Goal: Task Accomplishment & Management: Use online tool/utility

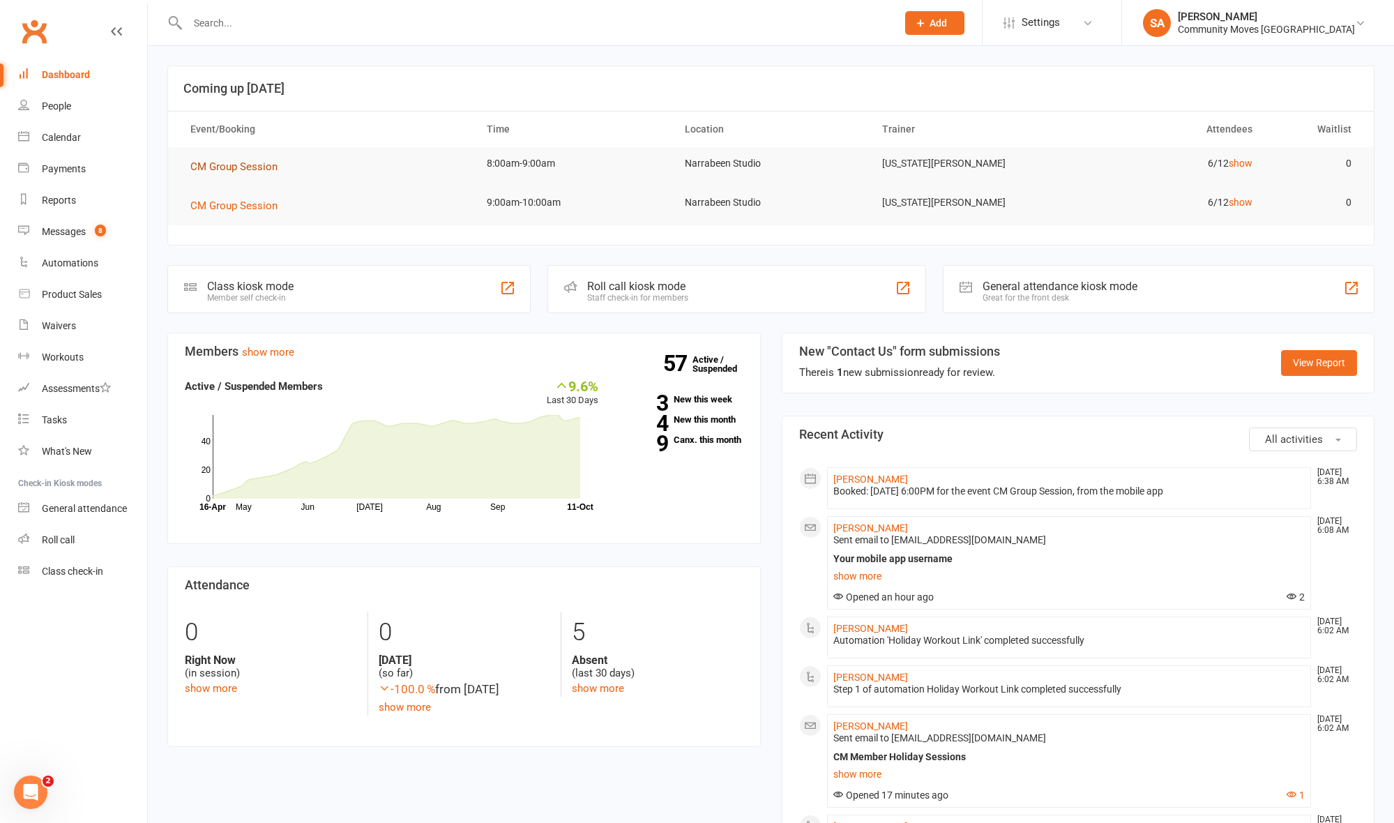
click at [253, 169] on span "CM Group Session" at bounding box center [233, 166] width 87 height 13
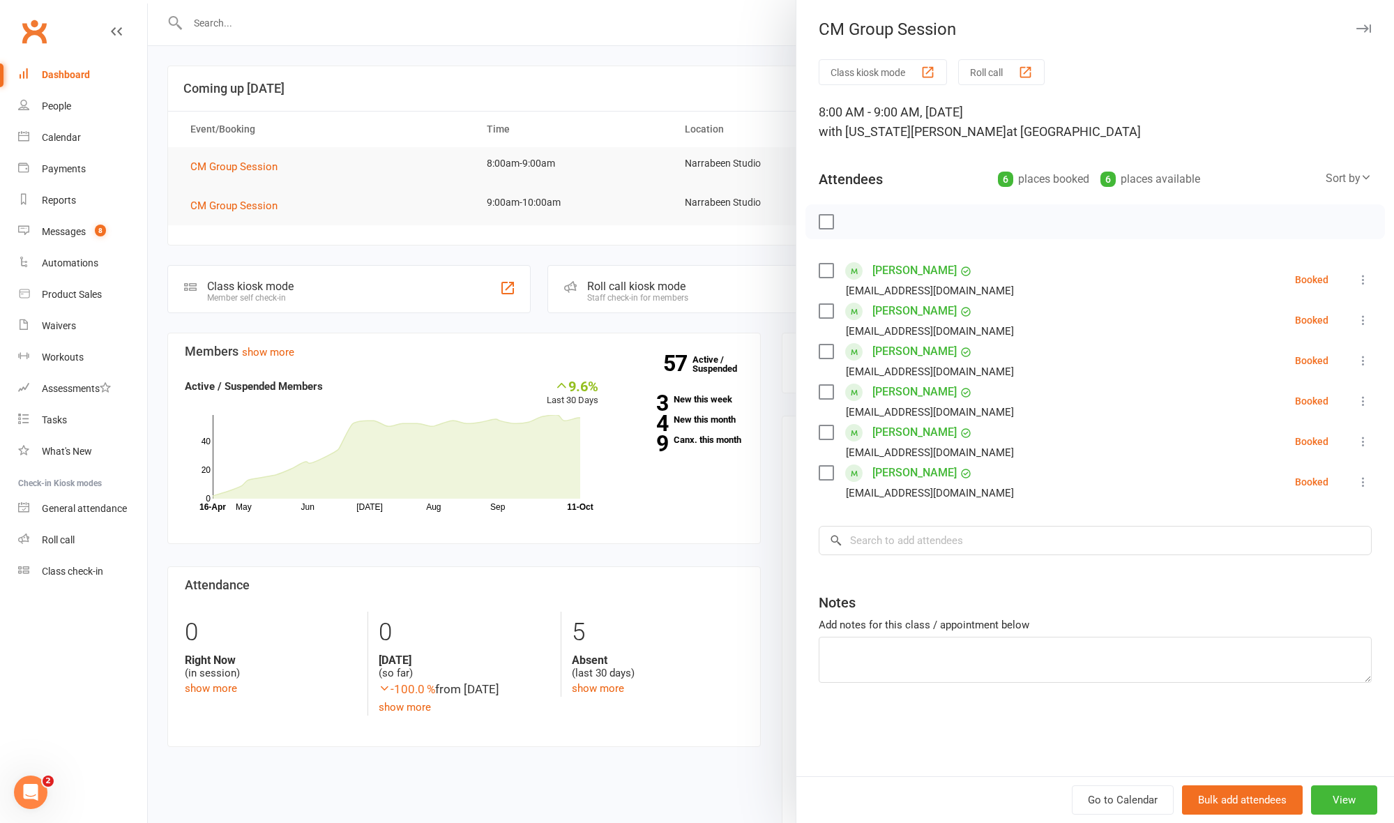
click at [1022, 77] on div "button" at bounding box center [1025, 72] width 15 height 15
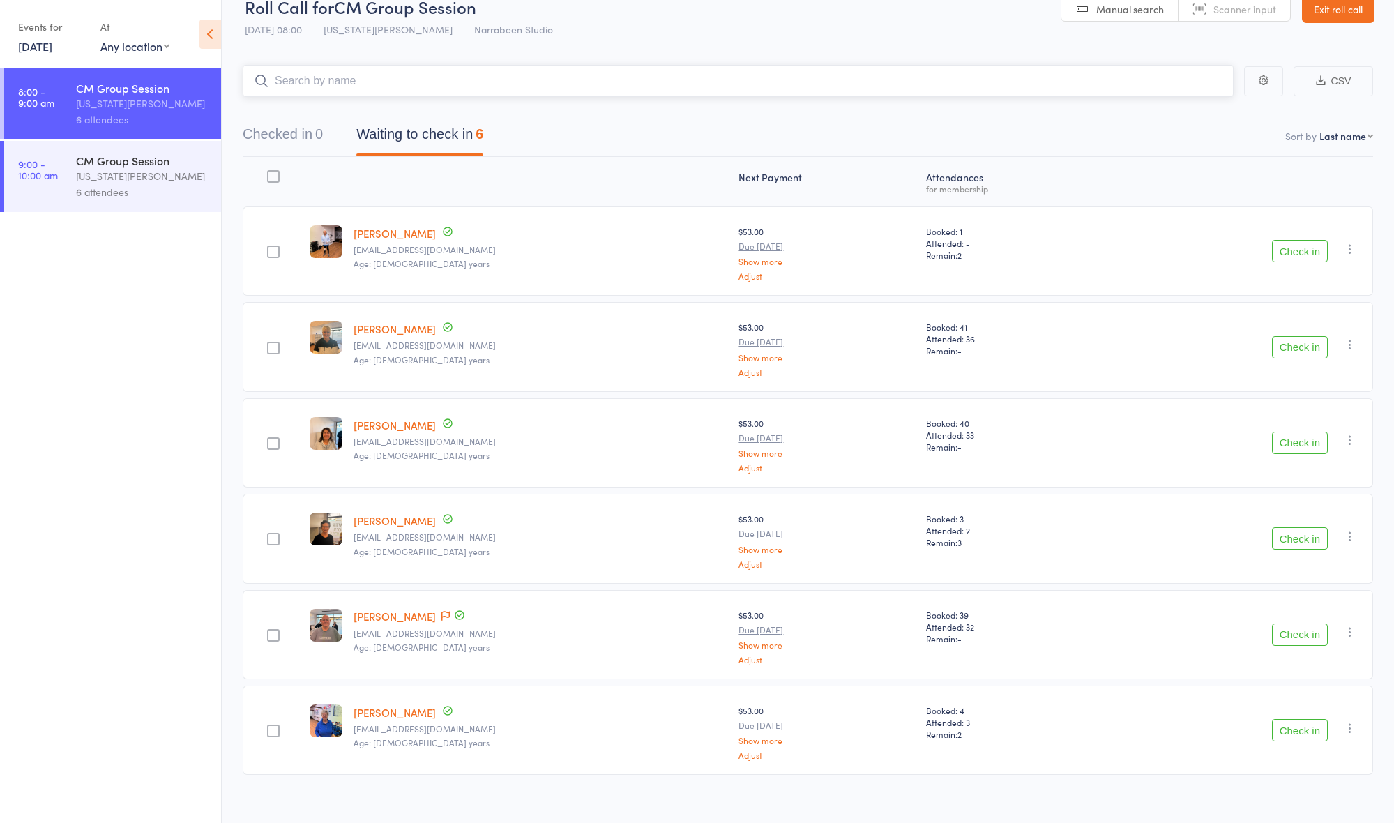
scroll to position [26, 0]
click at [1291, 448] on button "Check in" at bounding box center [1300, 440] width 56 height 22
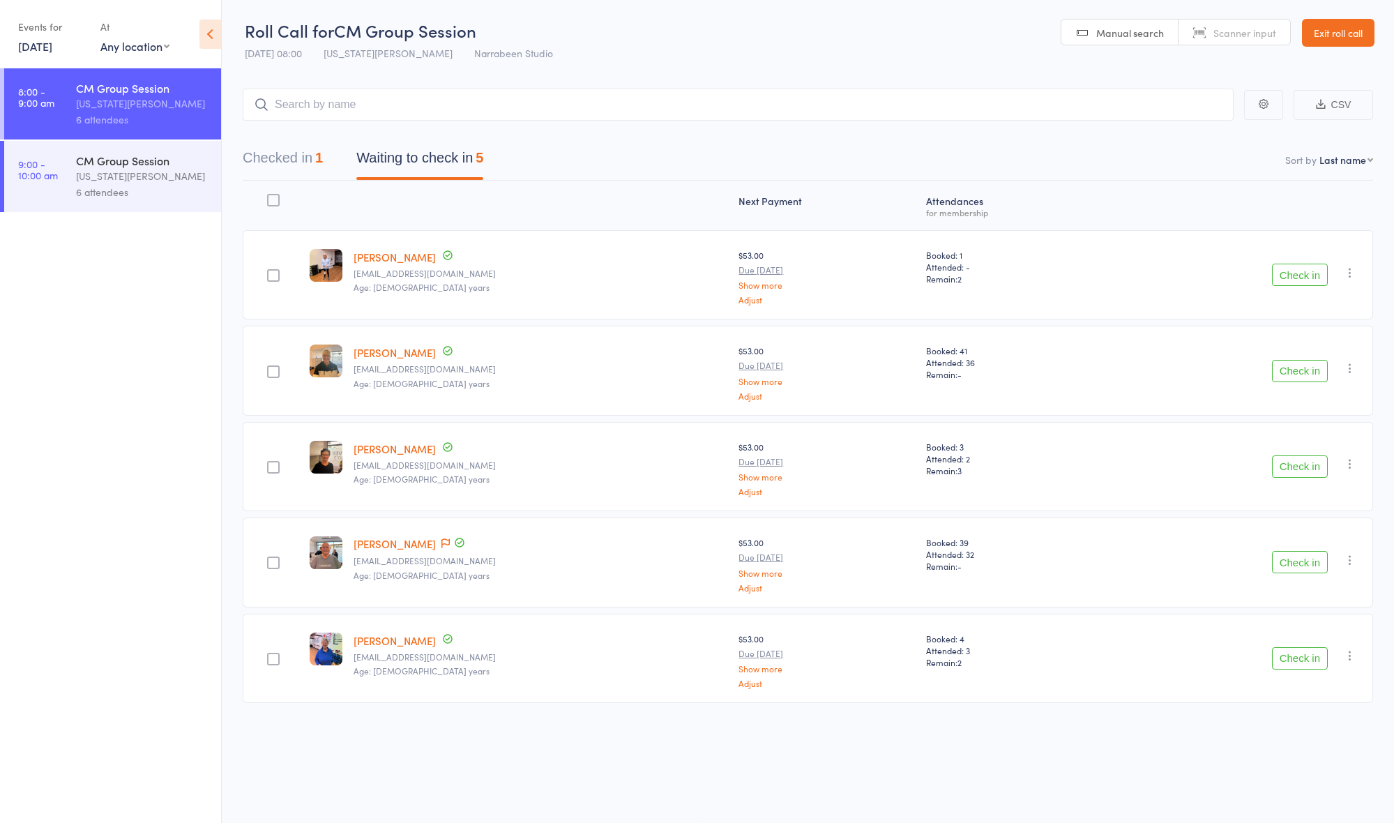
click at [1276, 364] on button "Check in" at bounding box center [1300, 371] width 56 height 22
click at [1276, 360] on button "Check in" at bounding box center [1300, 371] width 56 height 22
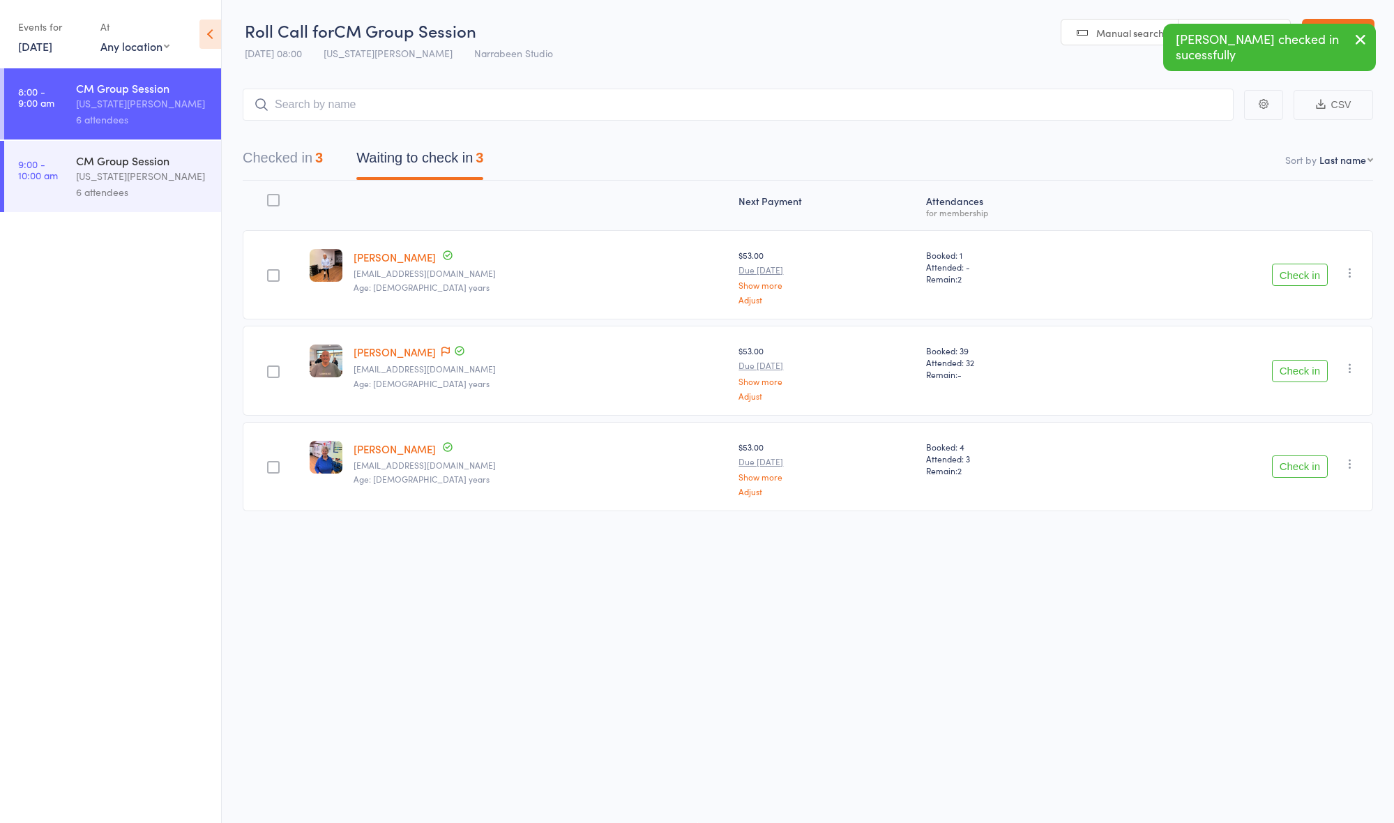
click at [1277, 456] on button "Check in" at bounding box center [1300, 466] width 56 height 22
click at [1298, 367] on button "Check in" at bounding box center [1300, 371] width 56 height 22
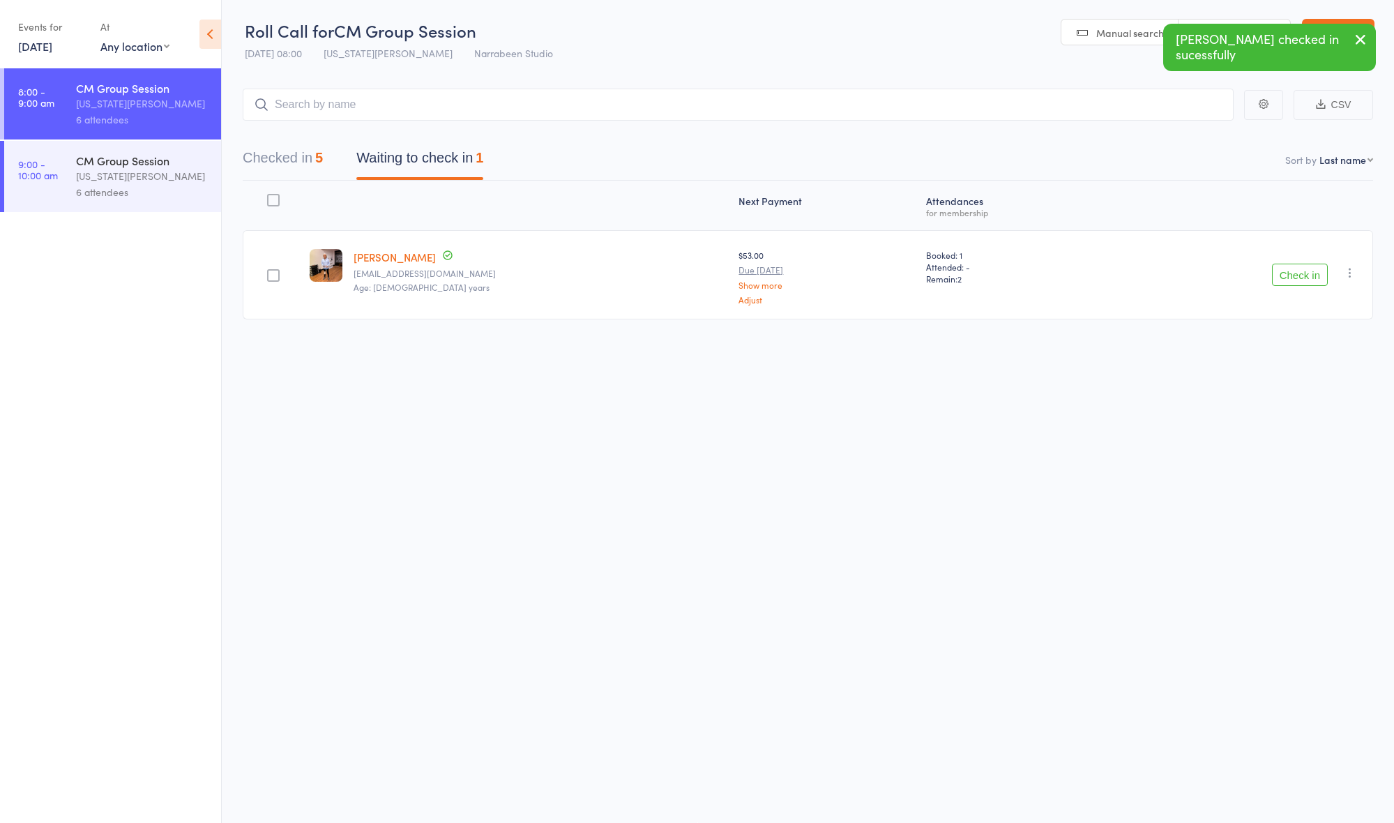
click at [1290, 271] on button "Check in" at bounding box center [1300, 275] width 56 height 22
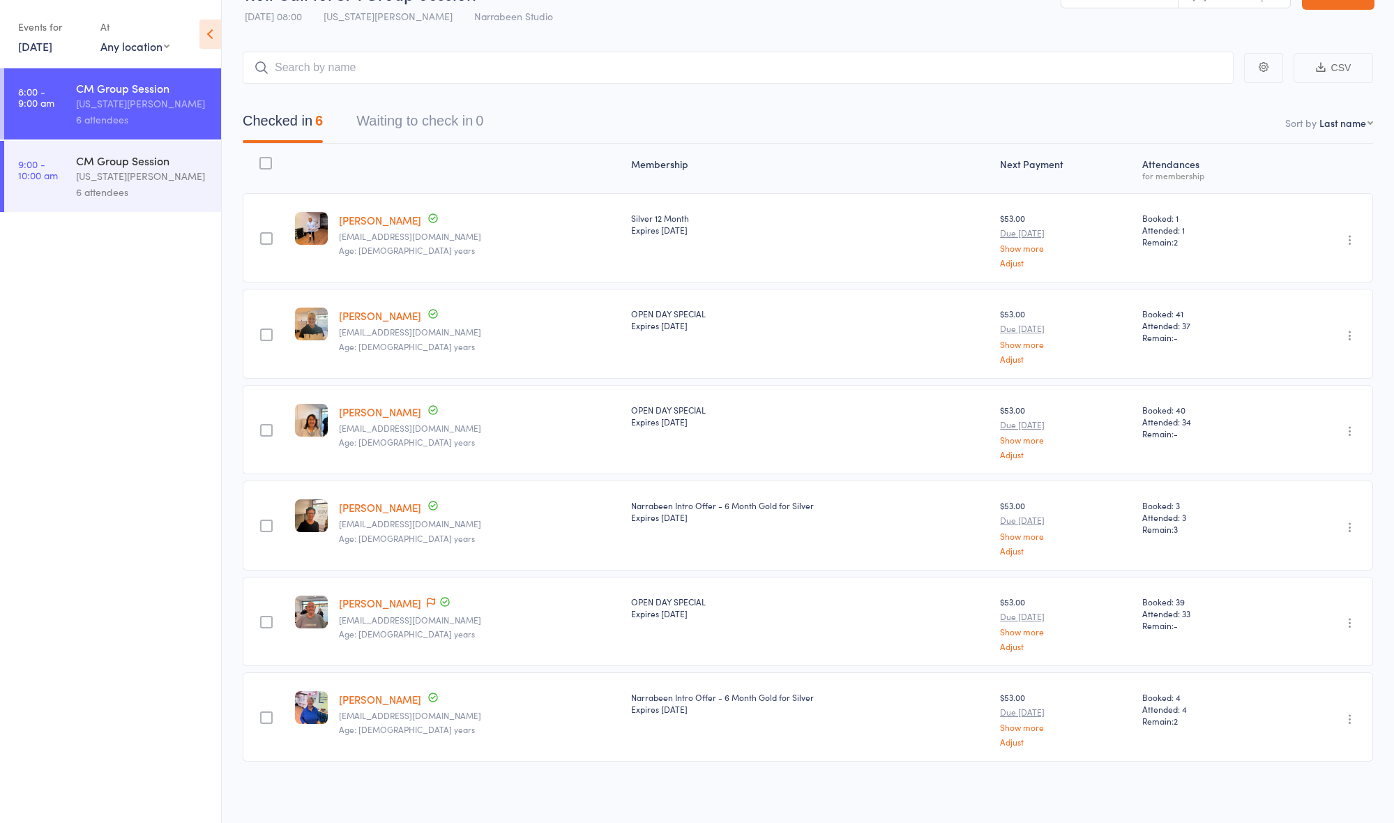
scroll to position [37, 0]
click at [120, 91] on div "CM Group Session" at bounding box center [142, 87] width 133 height 15
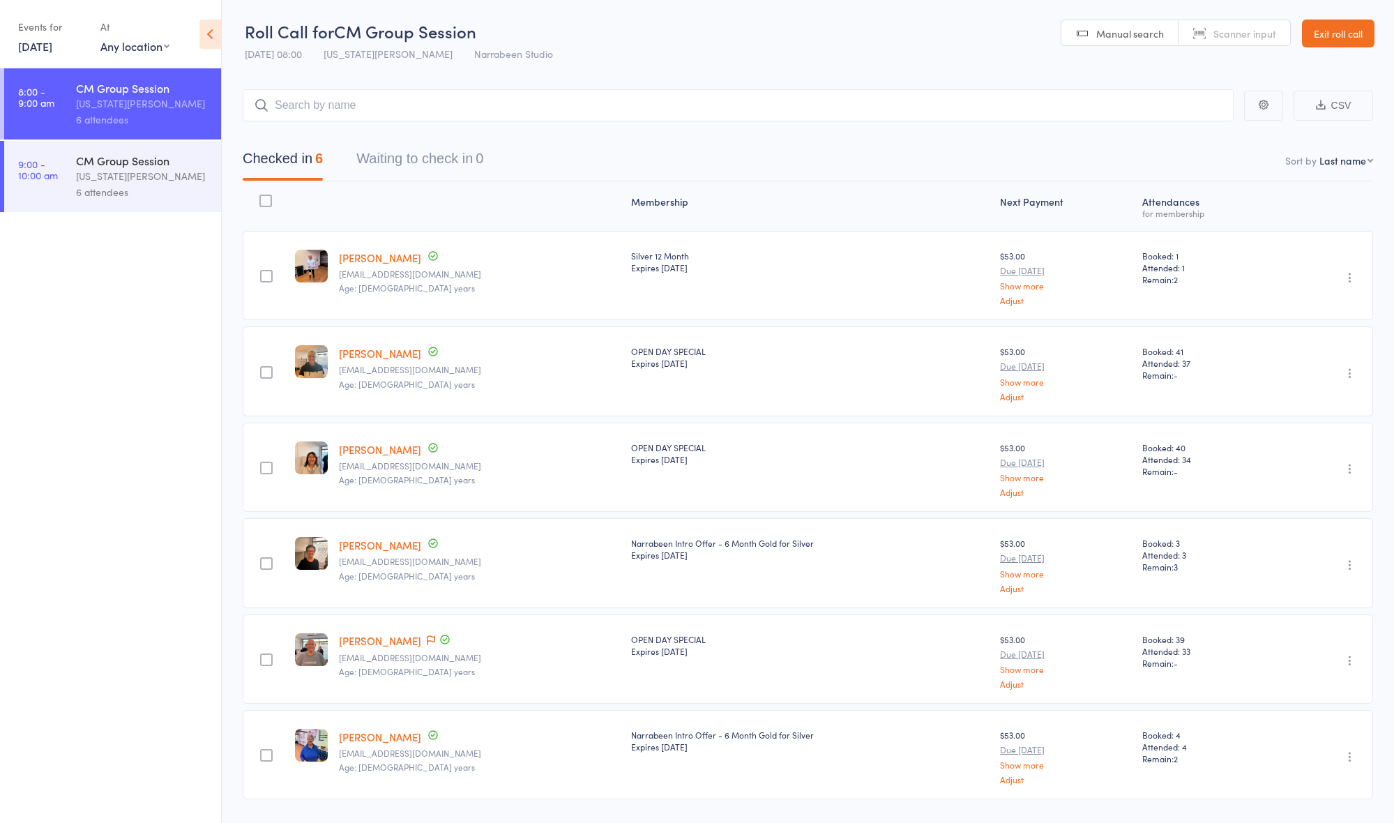
scroll to position [0, 0]
click at [163, 243] on ul "8:00 - 9:00 am CM Group Session [US_STATE][PERSON_NAME] 6 attendees 9:00 - 10:0…" at bounding box center [110, 445] width 221 height 754
click at [122, 170] on div "[US_STATE][PERSON_NAME]" at bounding box center [142, 176] width 133 height 16
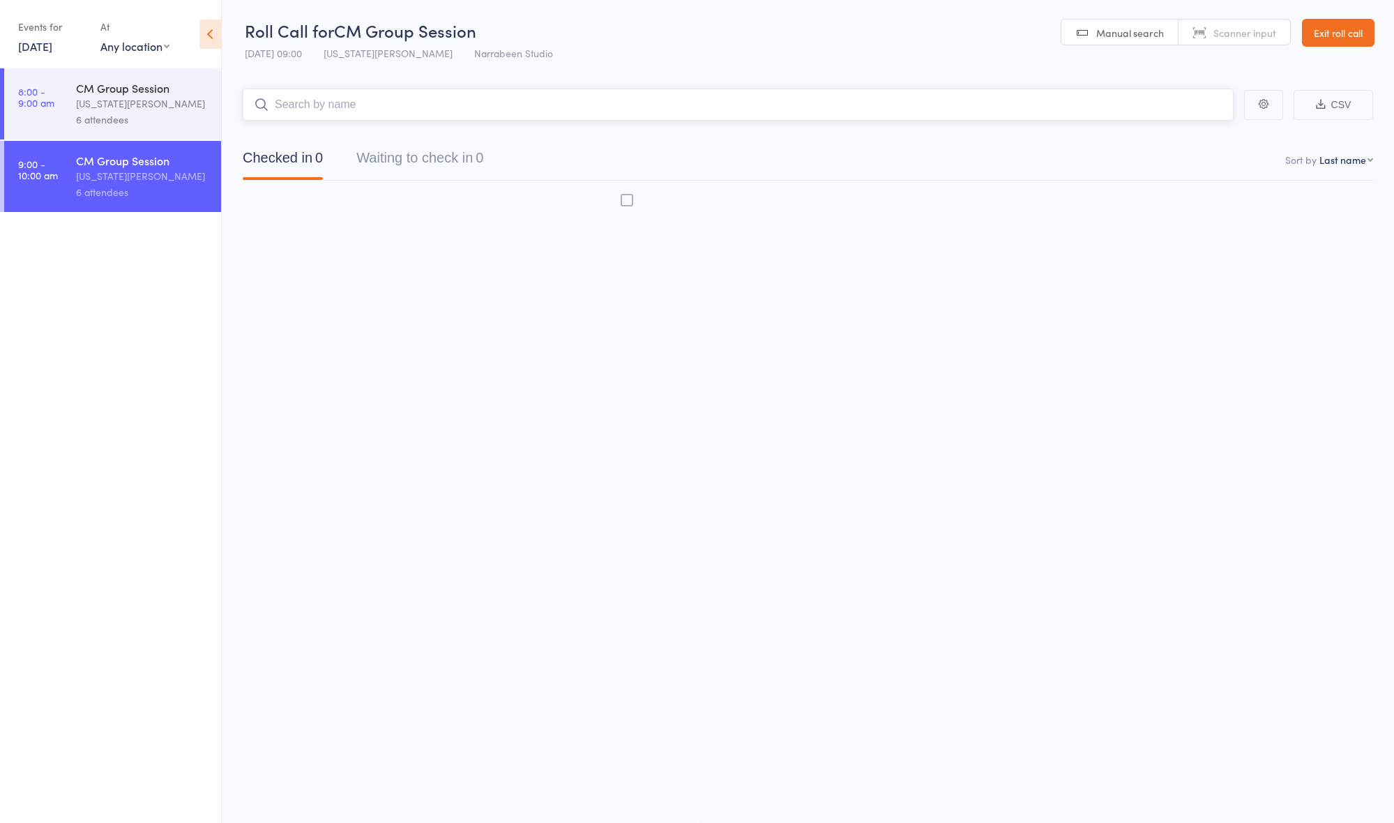
scroll to position [9, 0]
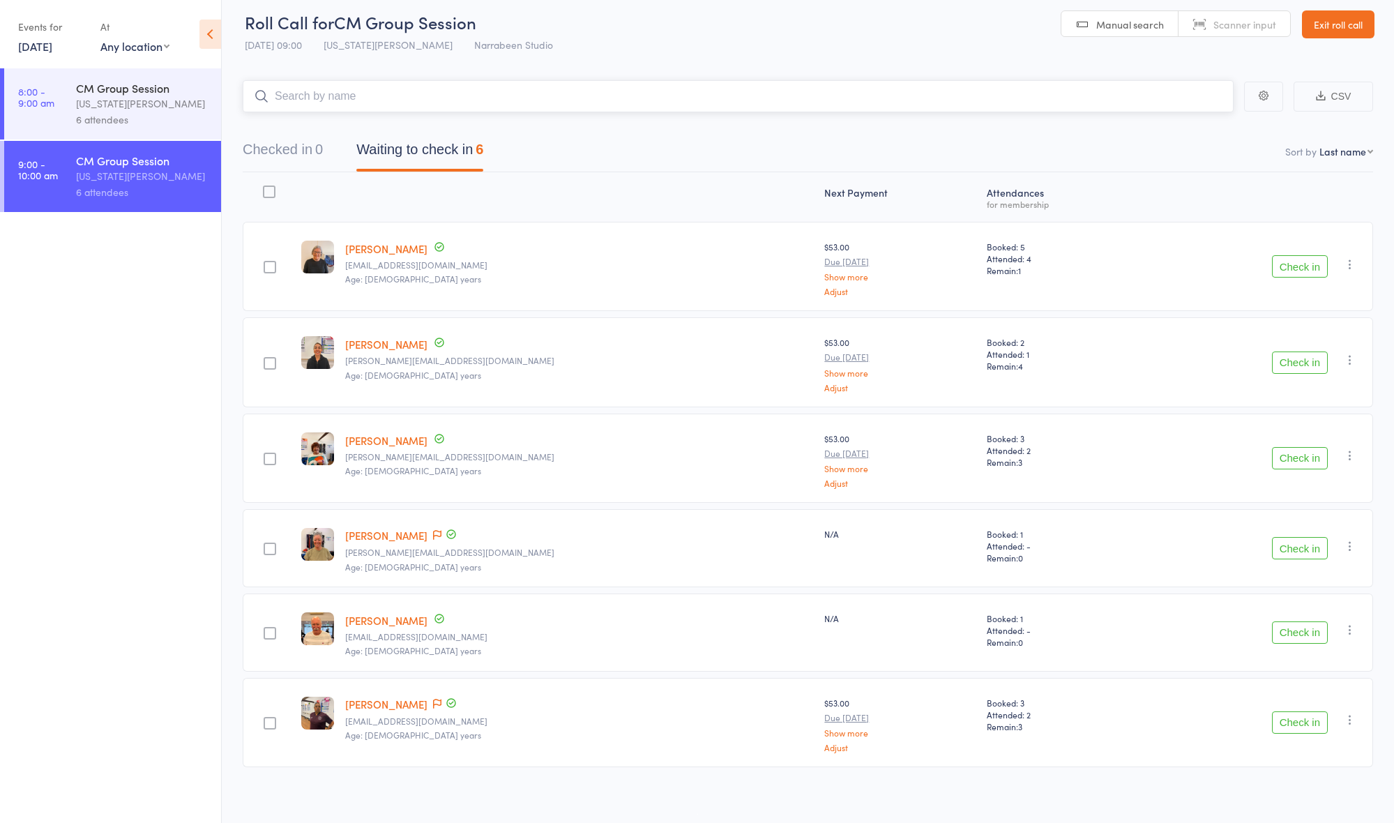
click at [441, 154] on button "Waiting to check in 6" at bounding box center [419, 153] width 127 height 37
click at [1346, 266] on icon "button" at bounding box center [1350, 264] width 14 height 14
click at [1297, 383] on li "Remove" at bounding box center [1299, 385] width 115 height 19
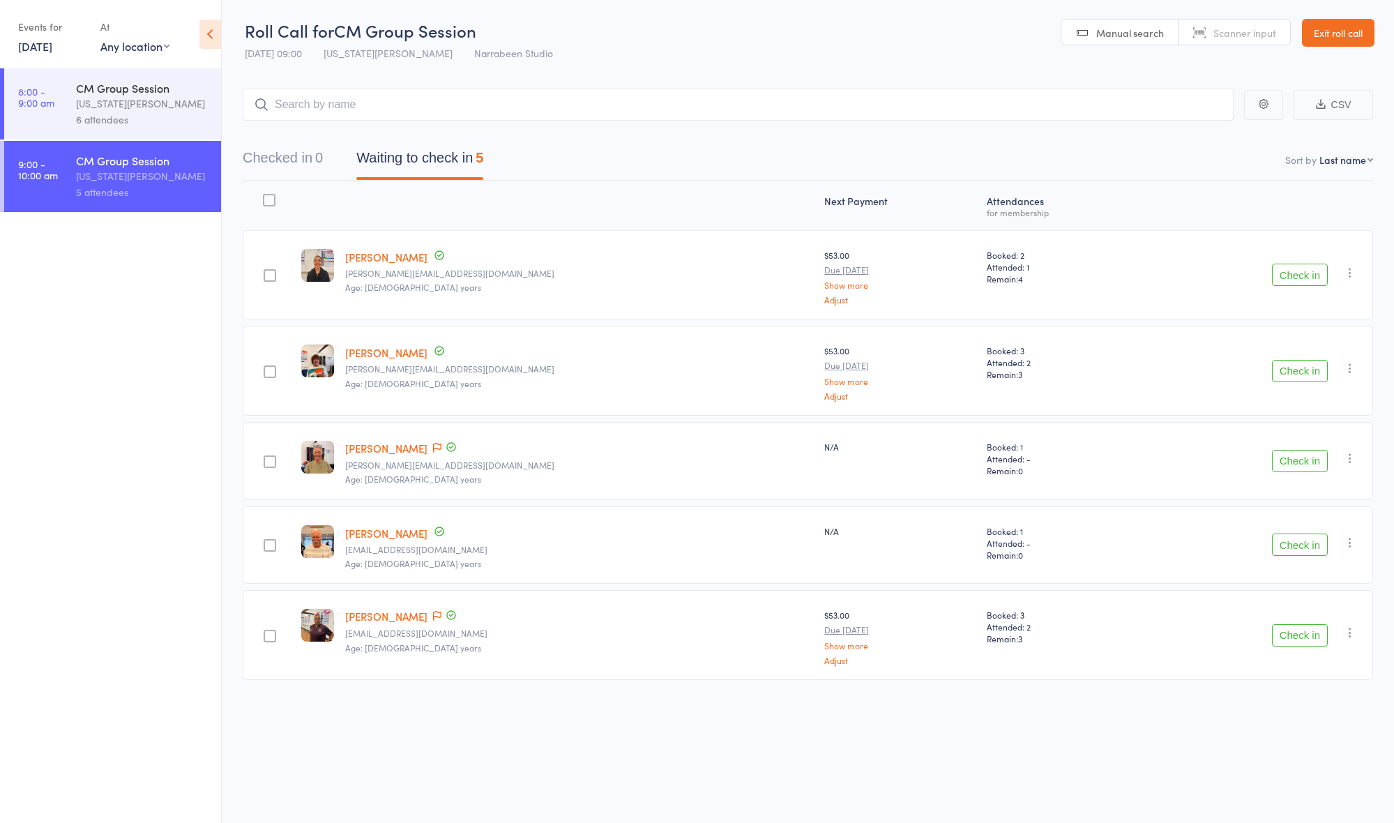
click at [158, 86] on div "CM Group Session" at bounding box center [142, 87] width 133 height 15
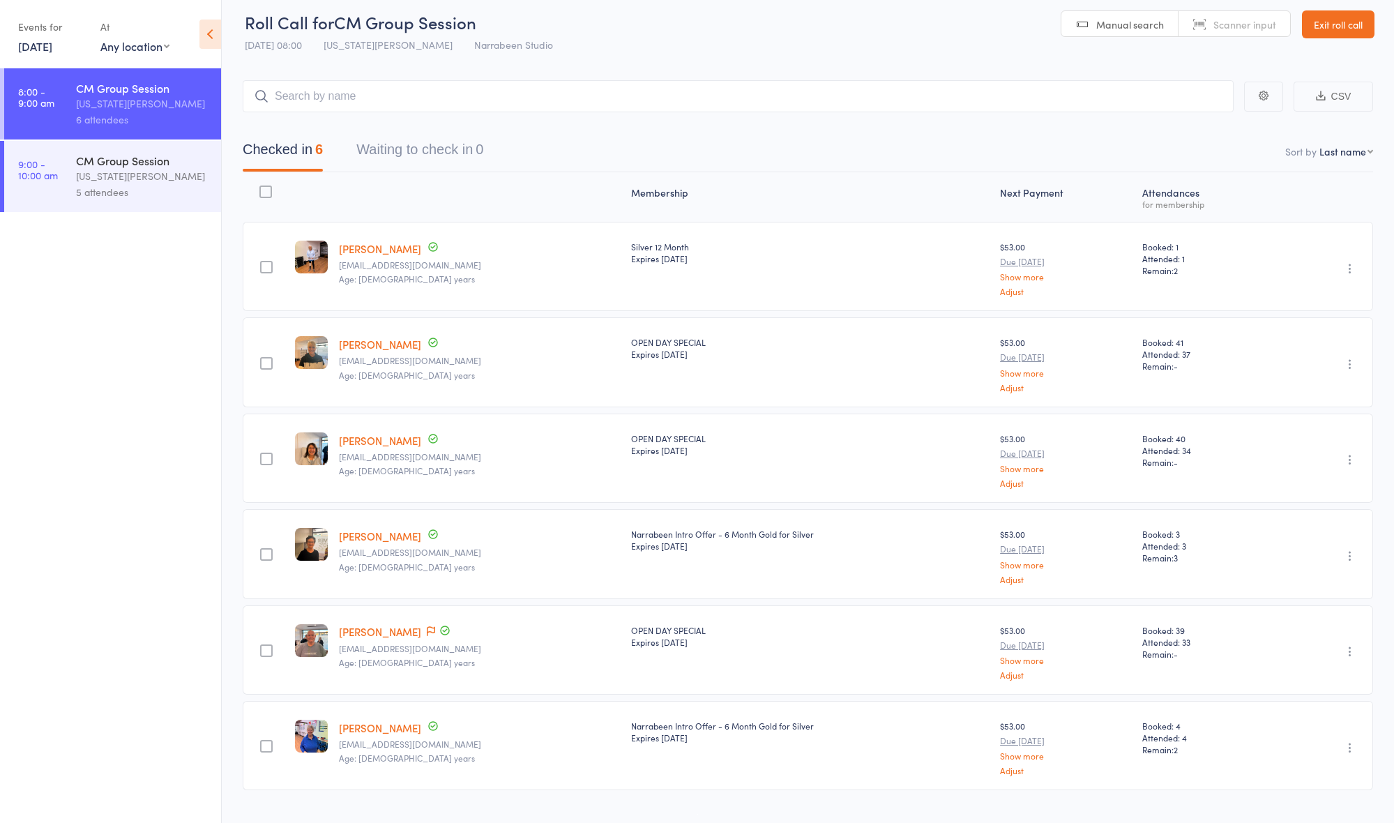
click at [498, 96] on input "search" at bounding box center [738, 96] width 991 height 32
click at [109, 89] on div "CM Group Session" at bounding box center [142, 87] width 133 height 15
click at [381, 101] on input "search" at bounding box center [738, 96] width 991 height 32
type input "[PERSON_NAME]"
click at [330, 122] on div "[PERSON_NAME]" at bounding box center [306, 126] width 105 height 16
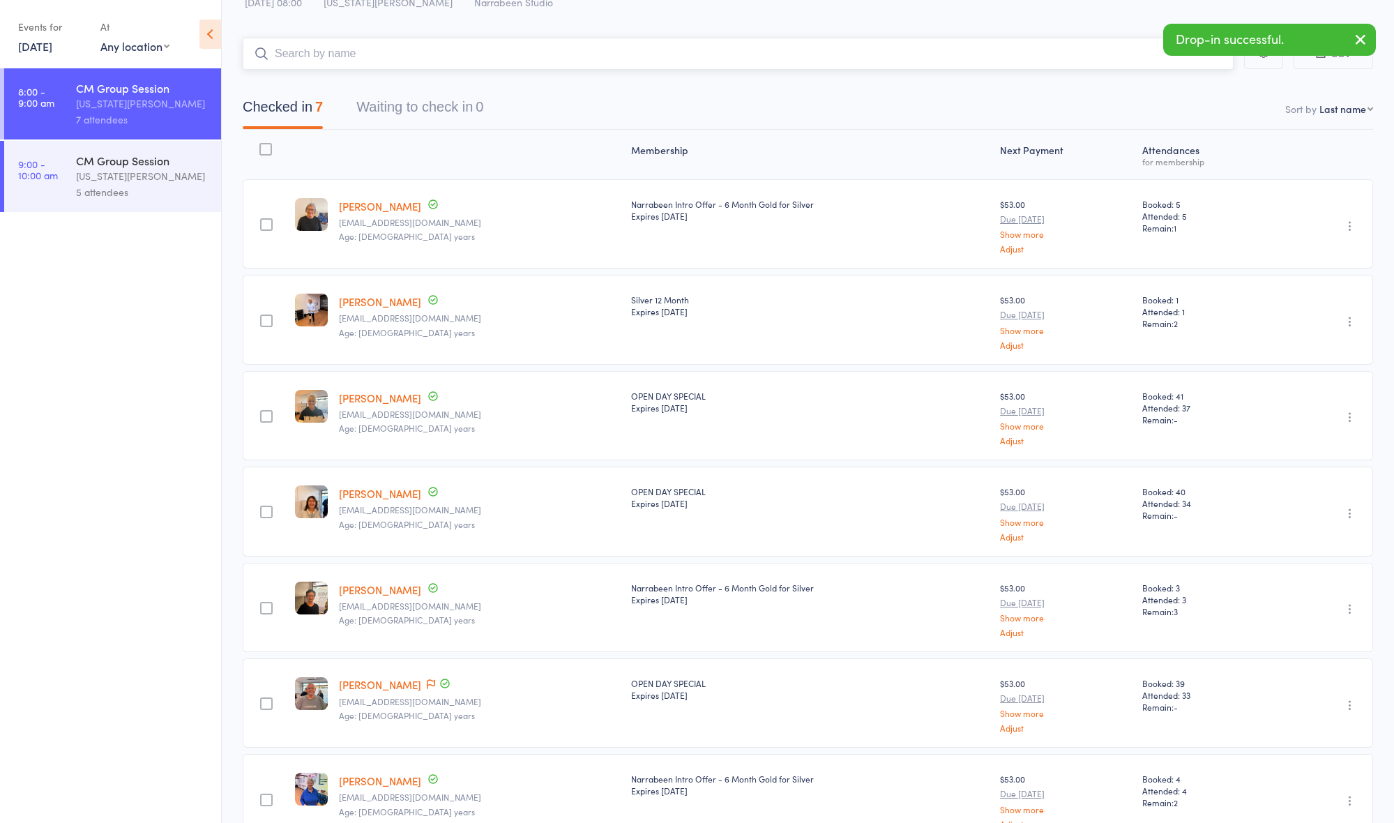
scroll to position [63, 0]
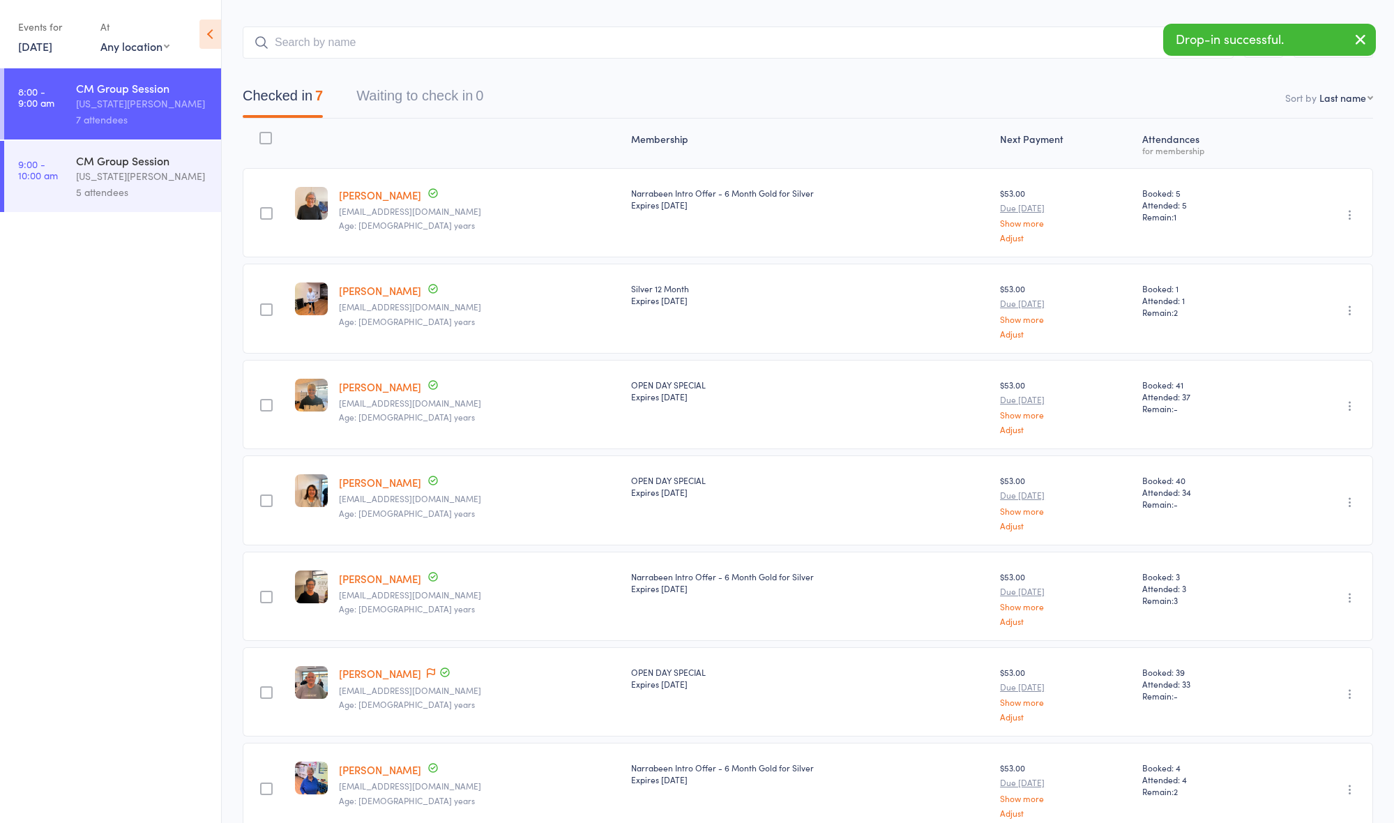
click at [1350, 213] on icon "button" at bounding box center [1350, 215] width 14 height 14
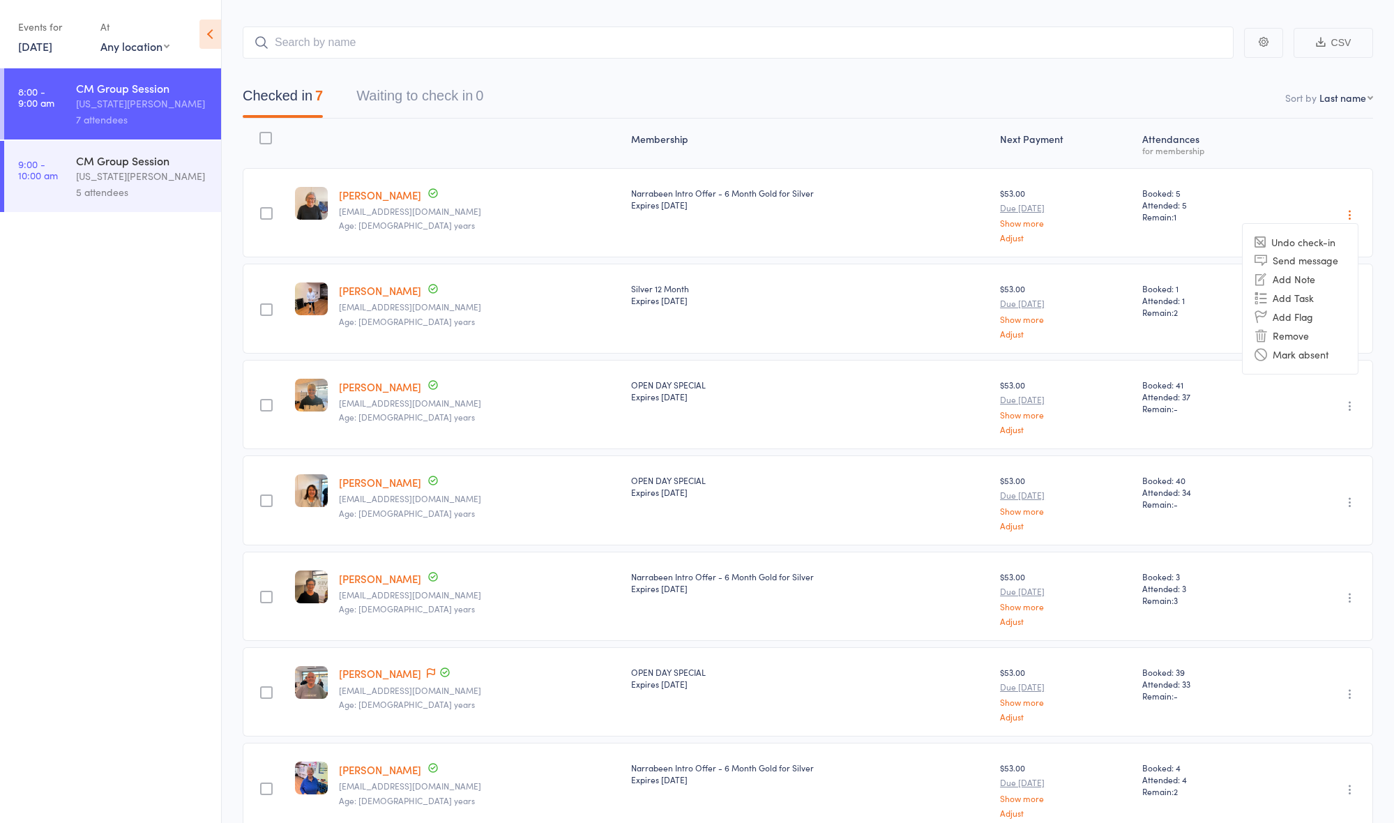
click at [1261, 136] on div "Atten­dances for membership" at bounding box center [1205, 143] width 139 height 37
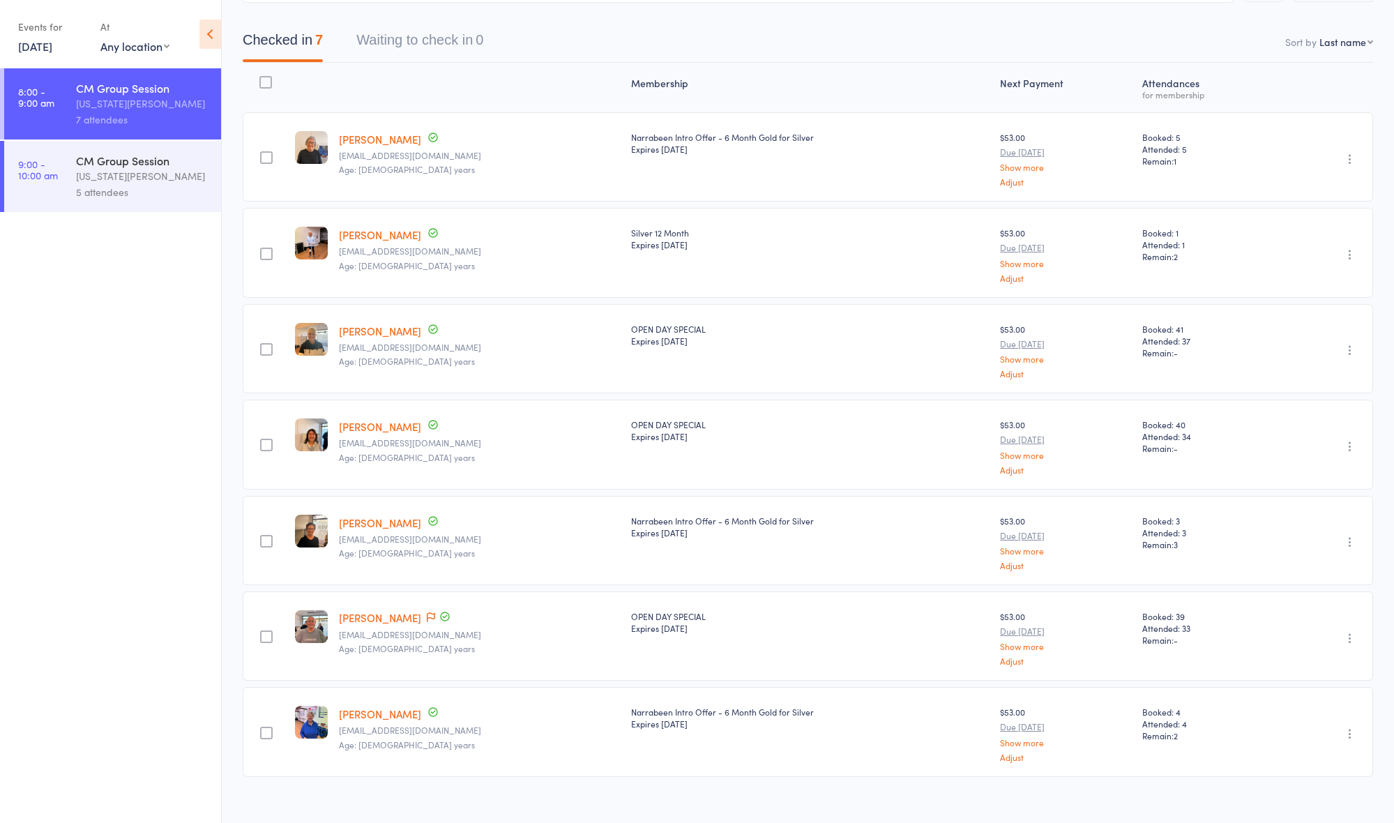
scroll to position [121, 0]
